Goal: Check status: Check status

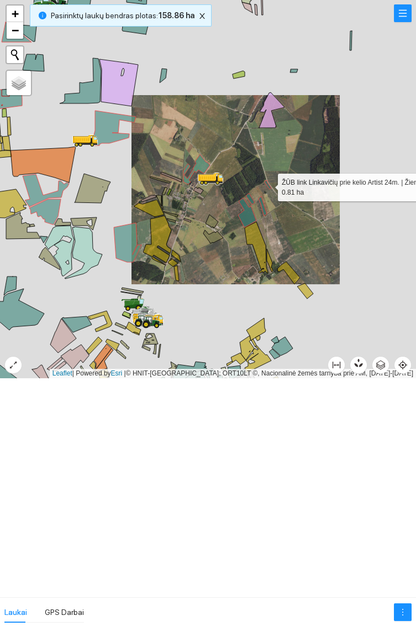
scroll to position [3746, 0]
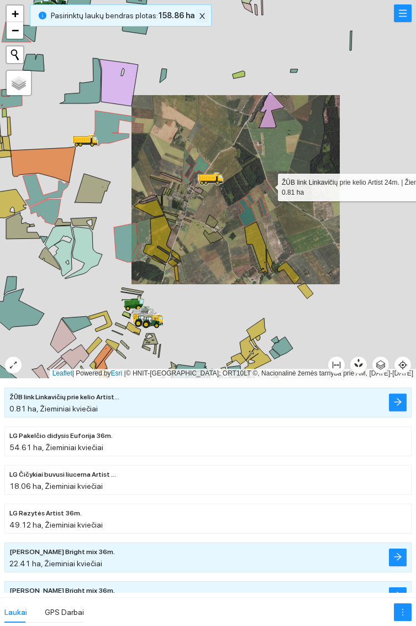
click at [200, 17] on icon "close" at bounding box center [203, 16] width 6 height 6
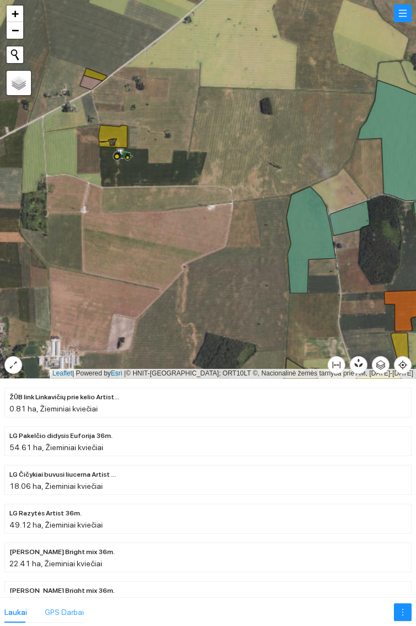
click at [66, 603] on div "GPS Darbai" at bounding box center [64, 611] width 39 height 21
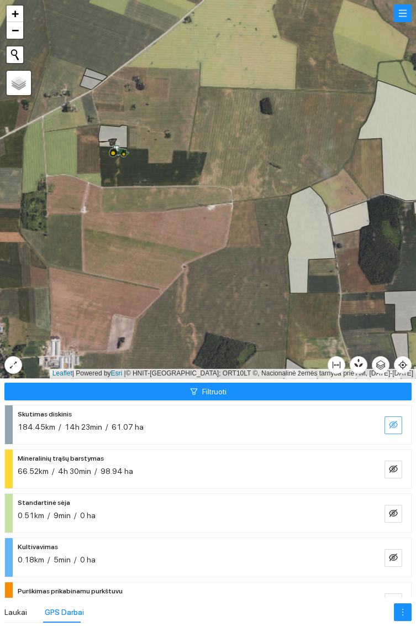
click at [390, 423] on icon "eye-invisible" at bounding box center [393, 425] width 9 height 8
click at [391, 427] on icon "eye" at bounding box center [393, 424] width 9 height 7
click at [389, 428] on button "button" at bounding box center [394, 425] width 18 height 18
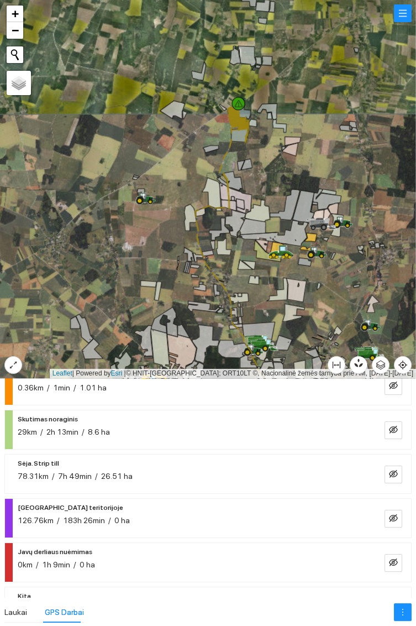
scroll to position [216, 0]
click at [390, 435] on button "button" at bounding box center [394, 430] width 18 height 18
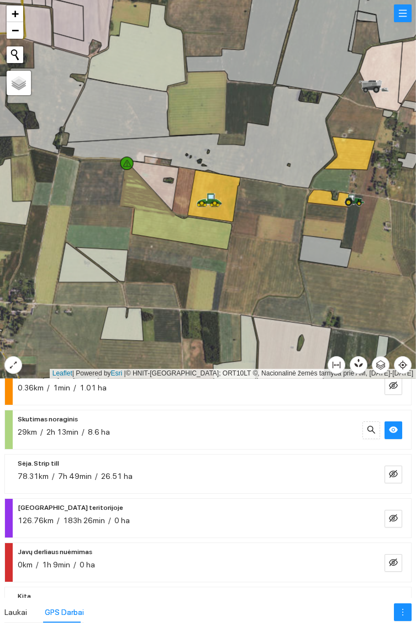
click at [355, 203] on icon at bounding box center [354, 199] width 19 height 9
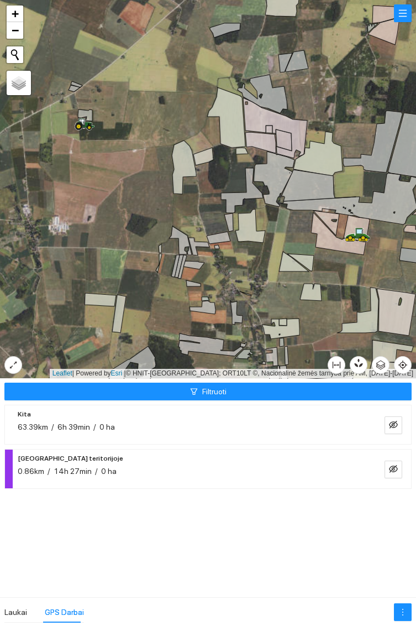
click at [83, 122] on icon at bounding box center [83, 122] width 6 height 7
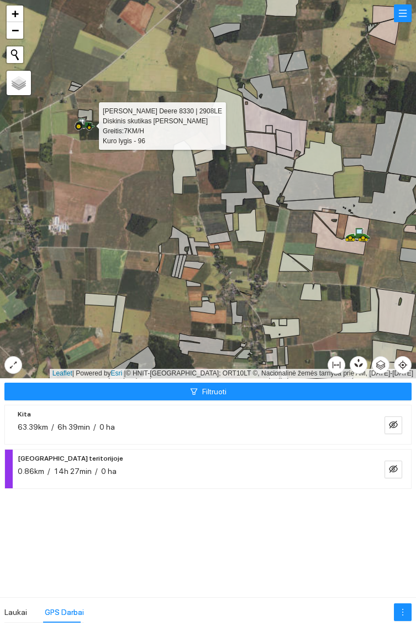
click at [75, 89] on icon at bounding box center [75, 88] width 12 height 7
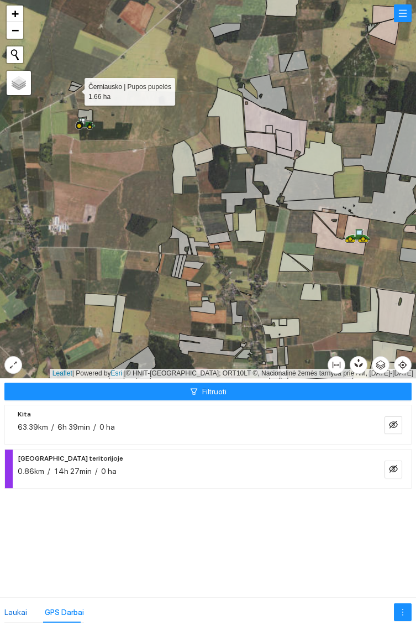
click at [18, 616] on div "Laukai" at bounding box center [15, 612] width 23 height 12
